Goal: Find specific page/section: Find specific page/section

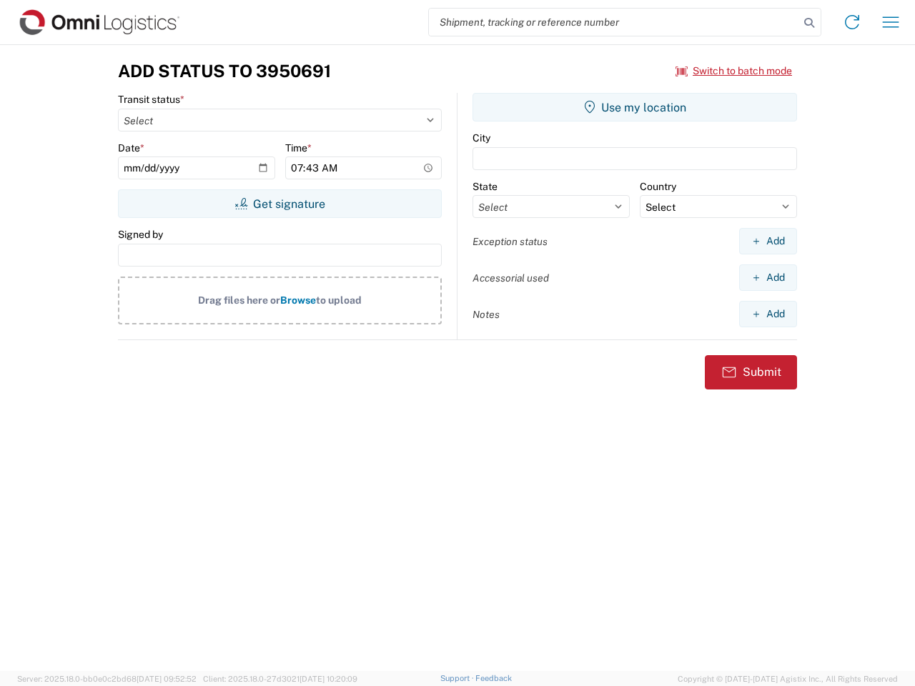
click at [614, 22] on input "search" at bounding box center [614, 22] width 370 height 27
click at [809, 23] on icon at bounding box center [809, 23] width 20 height 20
click at [852, 22] on icon at bounding box center [852, 22] width 23 height 23
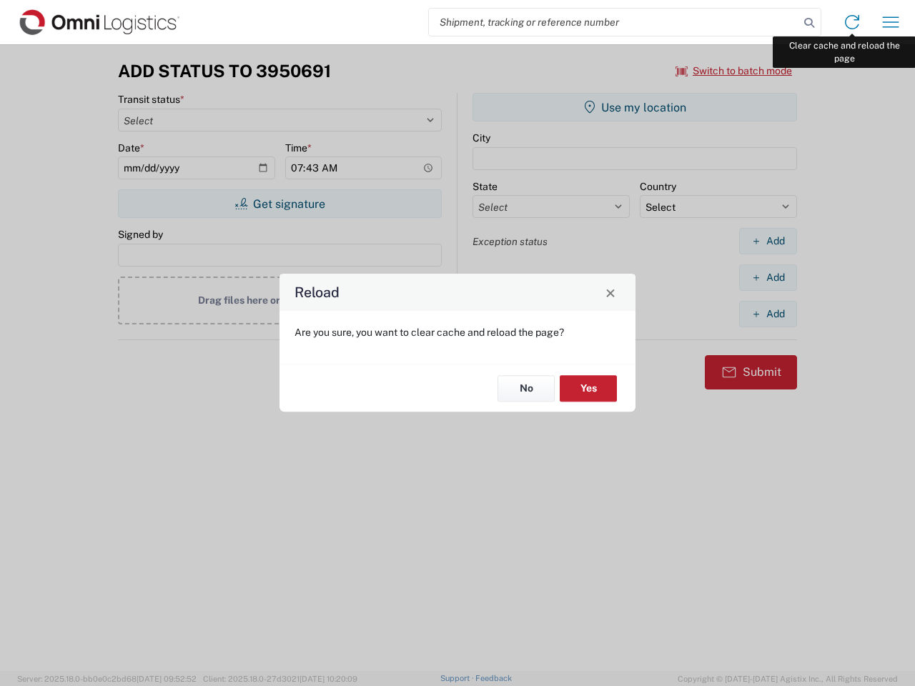
click at [891, 22] on div "Reload Are you sure, you want to clear cache and reload the page? No Yes" at bounding box center [457, 343] width 915 height 686
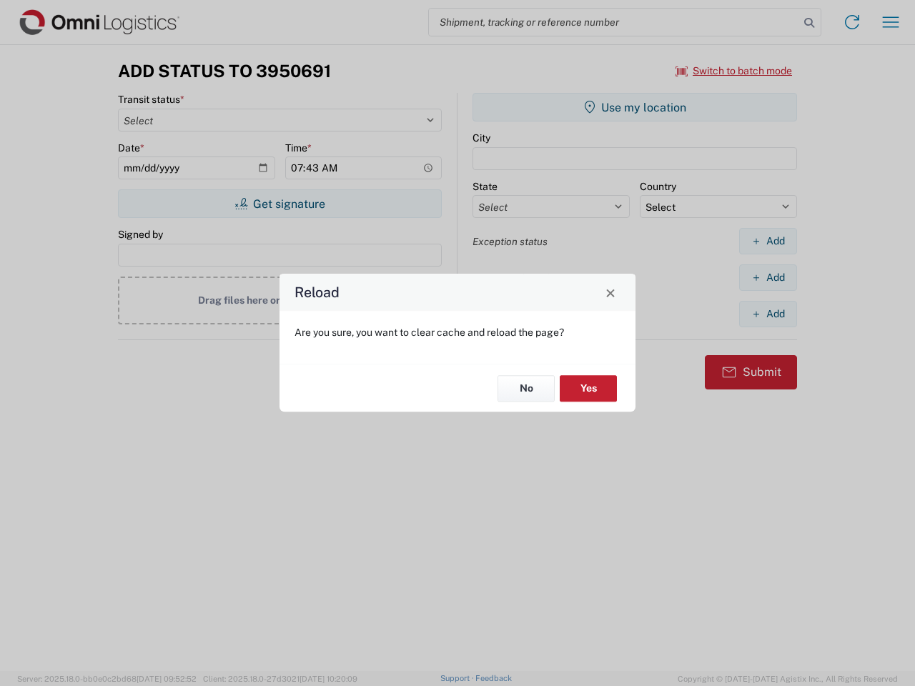
click at [734, 71] on div "Reload Are you sure, you want to clear cache and reload the page? No Yes" at bounding box center [457, 343] width 915 height 686
click at [279, 204] on div "Reload Are you sure, you want to clear cache and reload the page? No Yes" at bounding box center [457, 343] width 915 height 686
click at [635, 107] on div "Reload Are you sure, you want to clear cache and reload the page? No Yes" at bounding box center [457, 343] width 915 height 686
click at [768, 241] on div "Reload Are you sure, you want to clear cache and reload the page? No Yes" at bounding box center [457, 343] width 915 height 686
click at [768, 277] on div "Reload Are you sure, you want to clear cache and reload the page? No Yes" at bounding box center [457, 343] width 915 height 686
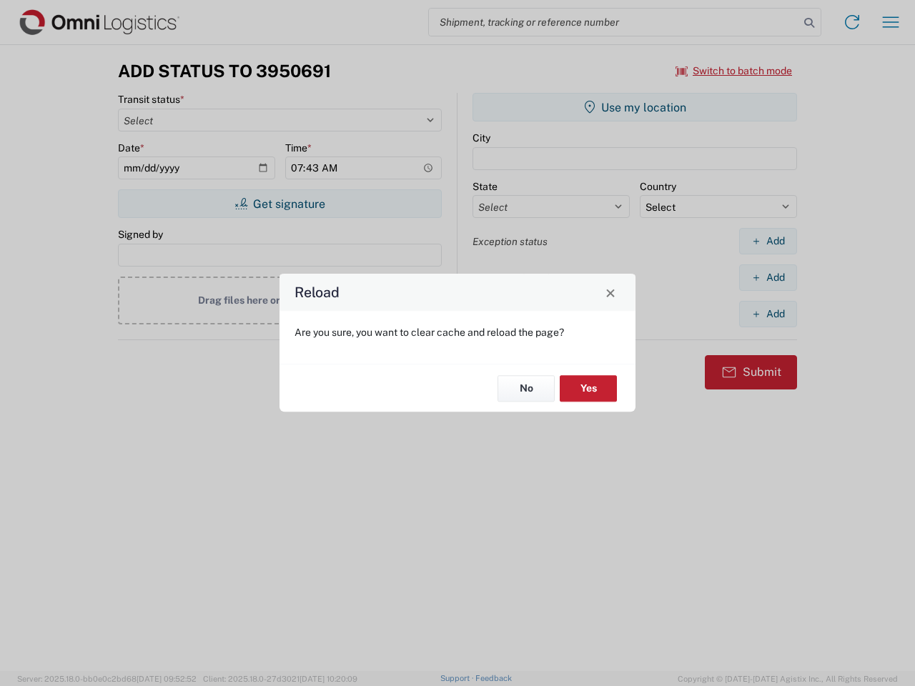
click at [768, 314] on div "Reload Are you sure, you want to clear cache and reload the page? No Yes" at bounding box center [457, 343] width 915 height 686
